Goal: Task Accomplishment & Management: Use online tool/utility

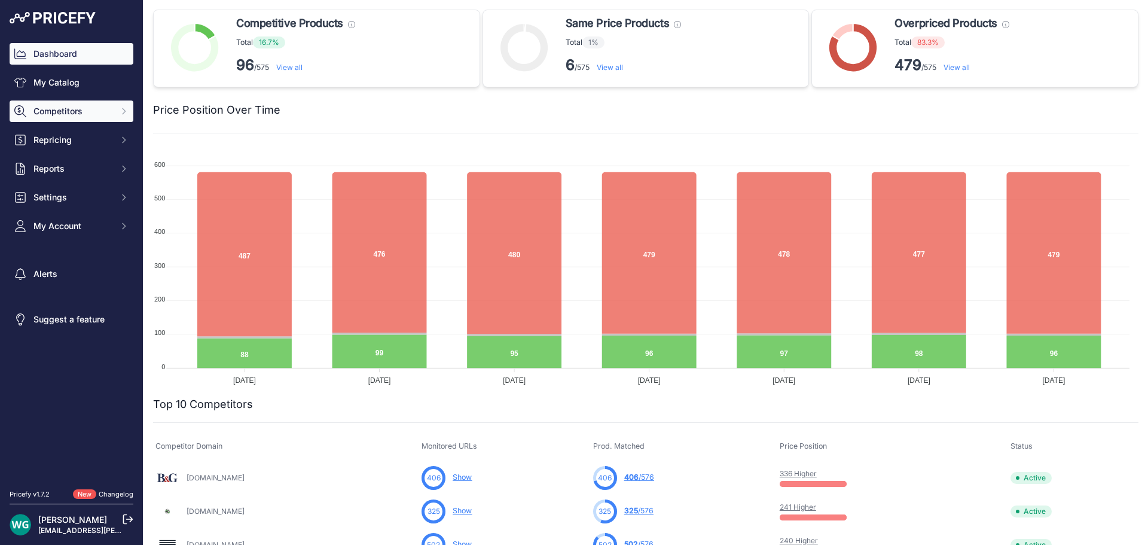
click at [86, 108] on span "Competitors" at bounding box center [72, 111] width 78 height 12
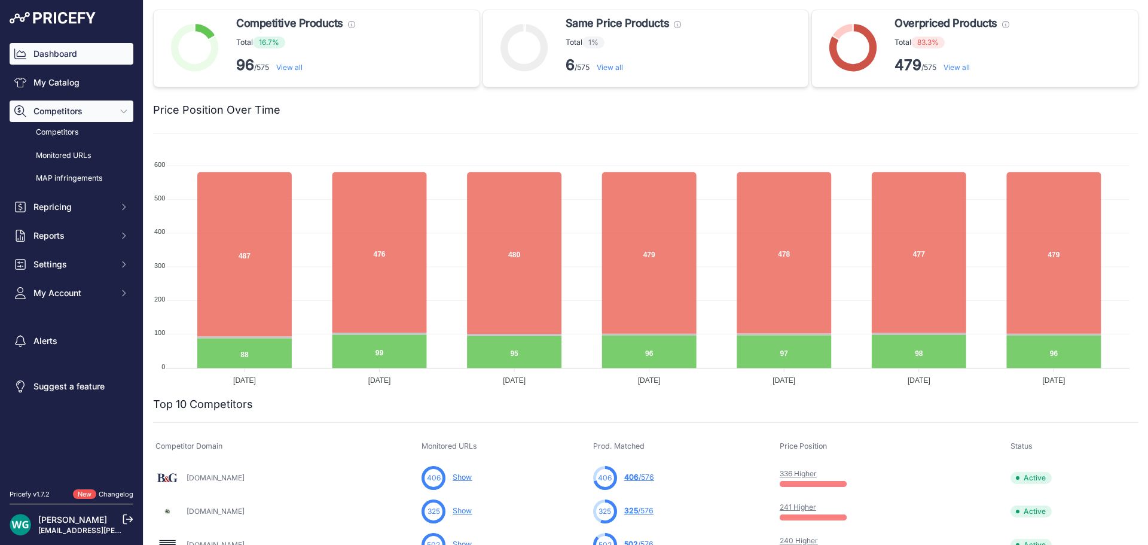
click at [85, 109] on span "Competitors" at bounding box center [72, 111] width 78 height 12
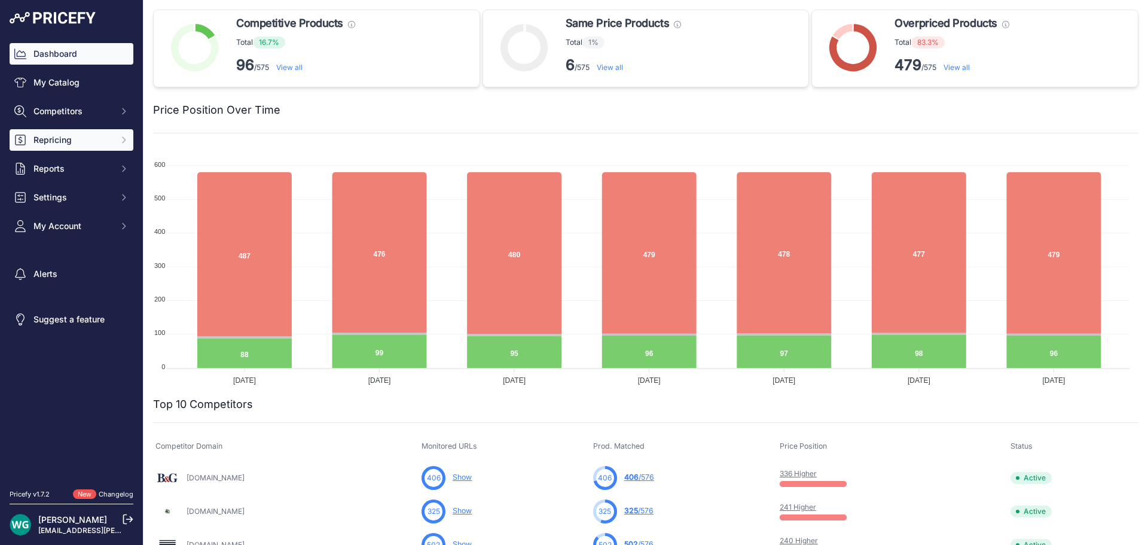
click at [79, 135] on span "Repricing" at bounding box center [72, 140] width 78 height 12
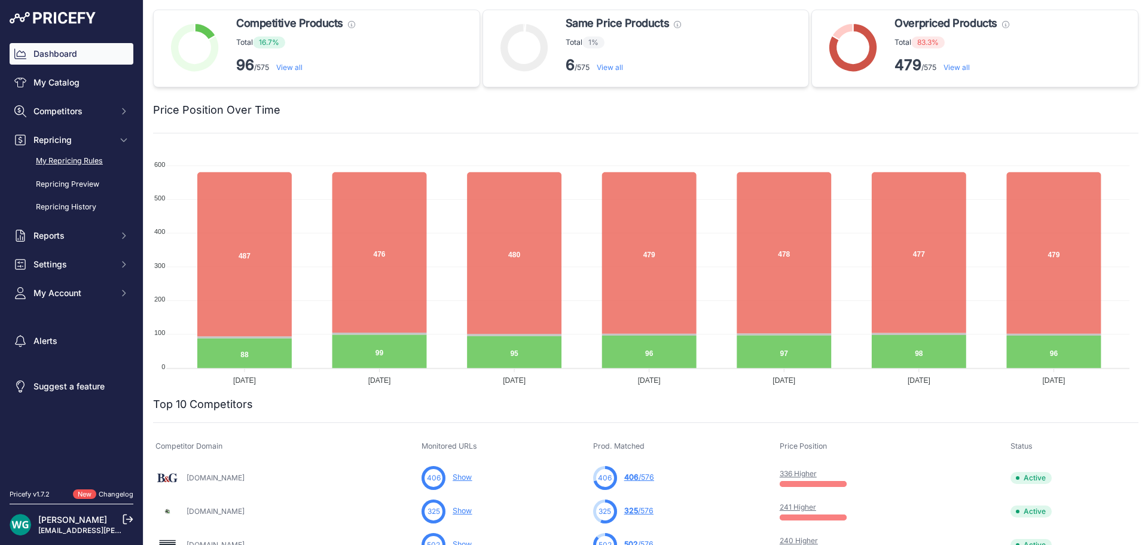
click at [96, 158] on link "My Repricing Rules" at bounding box center [72, 161] width 124 height 21
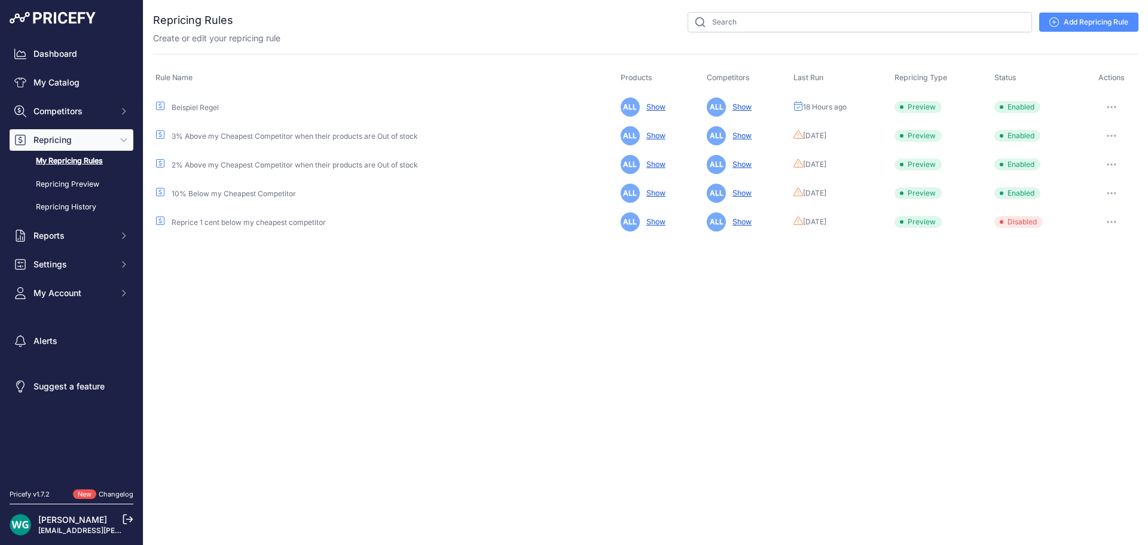
click at [1111, 106] on icon "button" at bounding box center [1112, 107] width 10 height 2
click at [1091, 172] on button "Reprice Now" at bounding box center [1098, 170] width 77 height 19
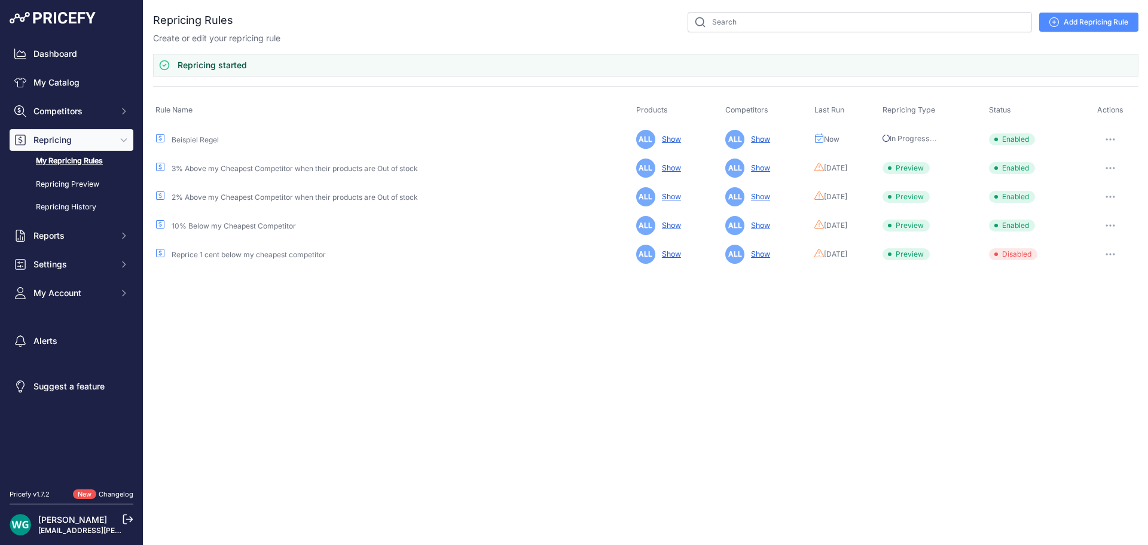
click at [100, 145] on span "Repricing" at bounding box center [72, 140] width 78 height 12
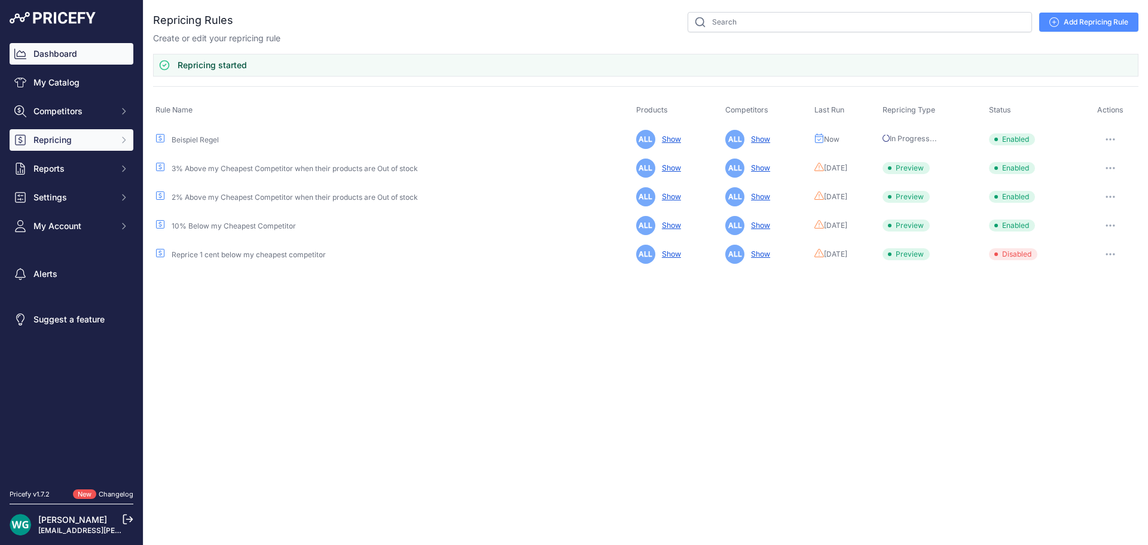
click at [68, 57] on link "Dashboard" at bounding box center [72, 54] width 124 height 22
